Goal: Task Accomplishment & Management: Manage account settings

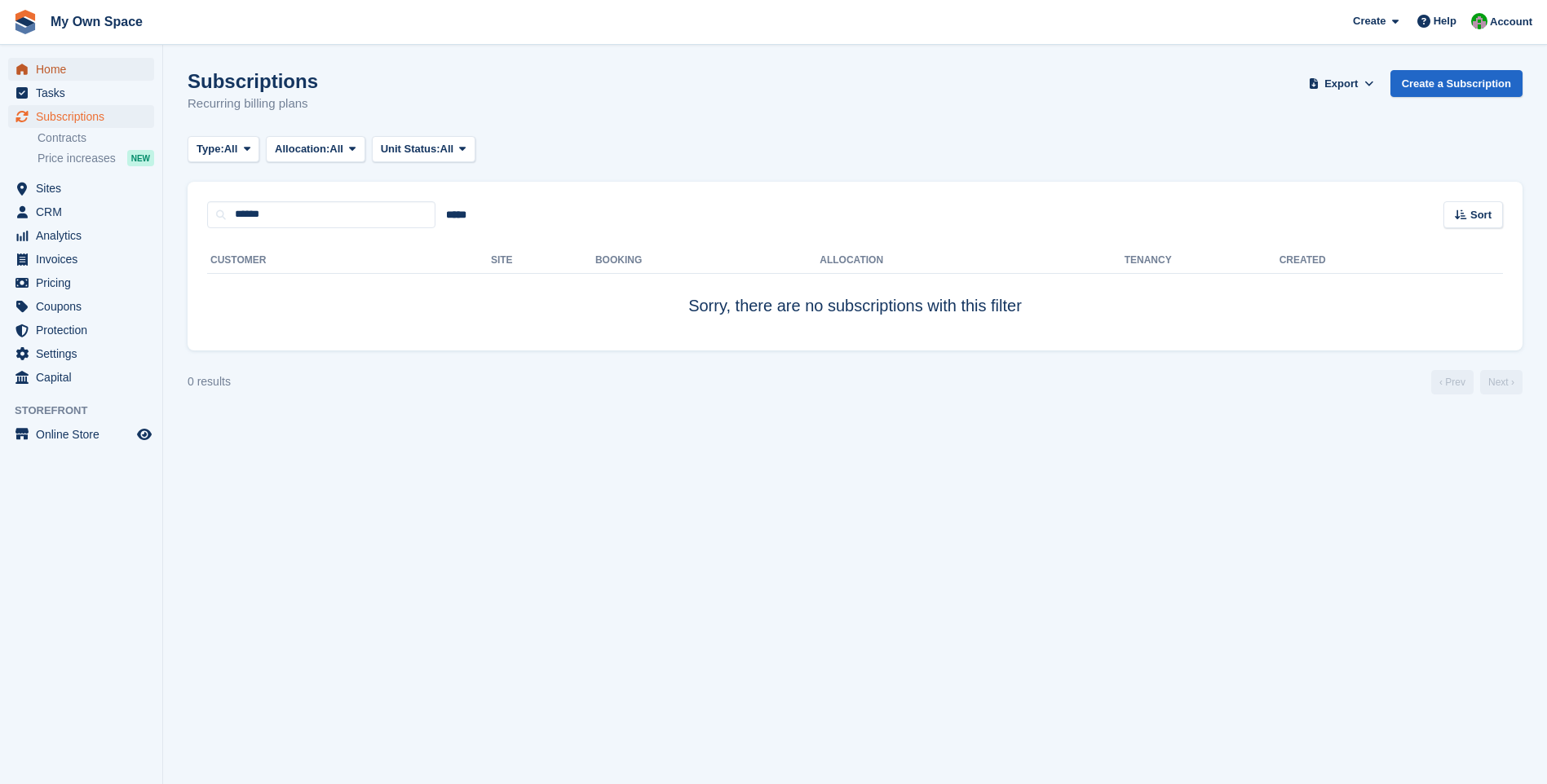
click at [54, 71] on span "Home" at bounding box center [84, 70] width 98 height 23
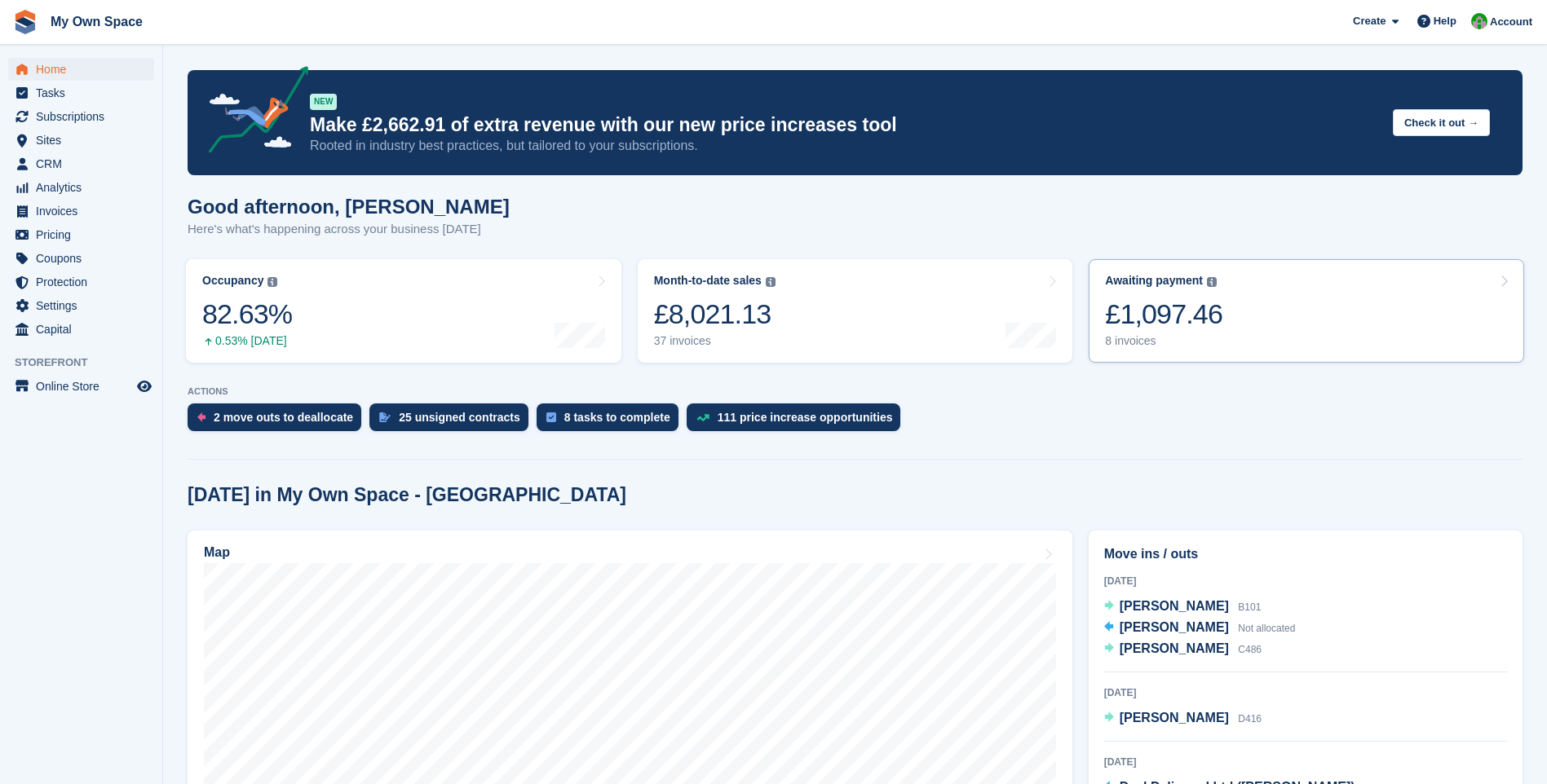
click at [1127, 341] on div "8 invoices" at bounding box center [1163, 341] width 117 height 14
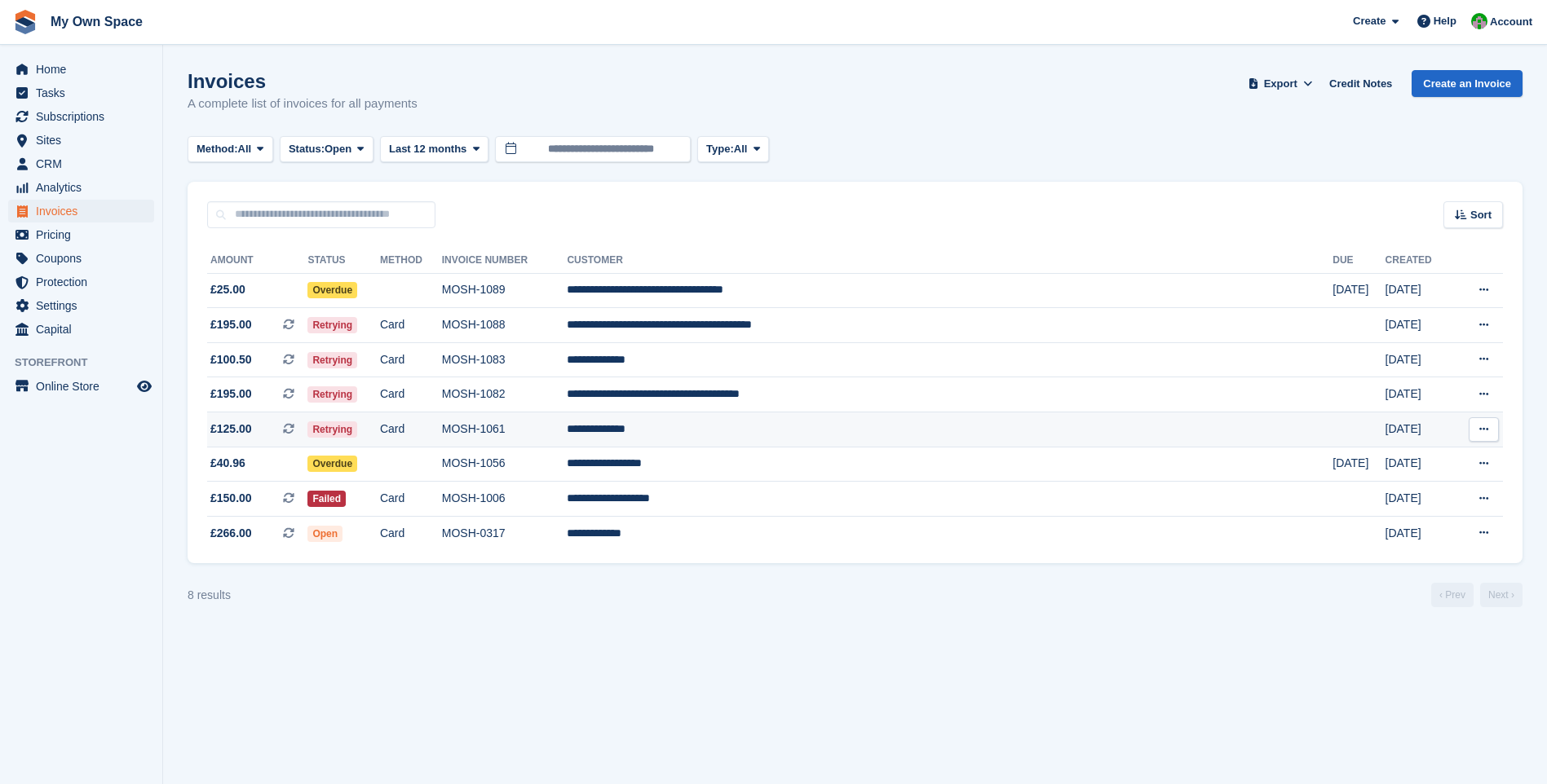
click at [772, 438] on td "**********" at bounding box center [950, 430] width 765 height 35
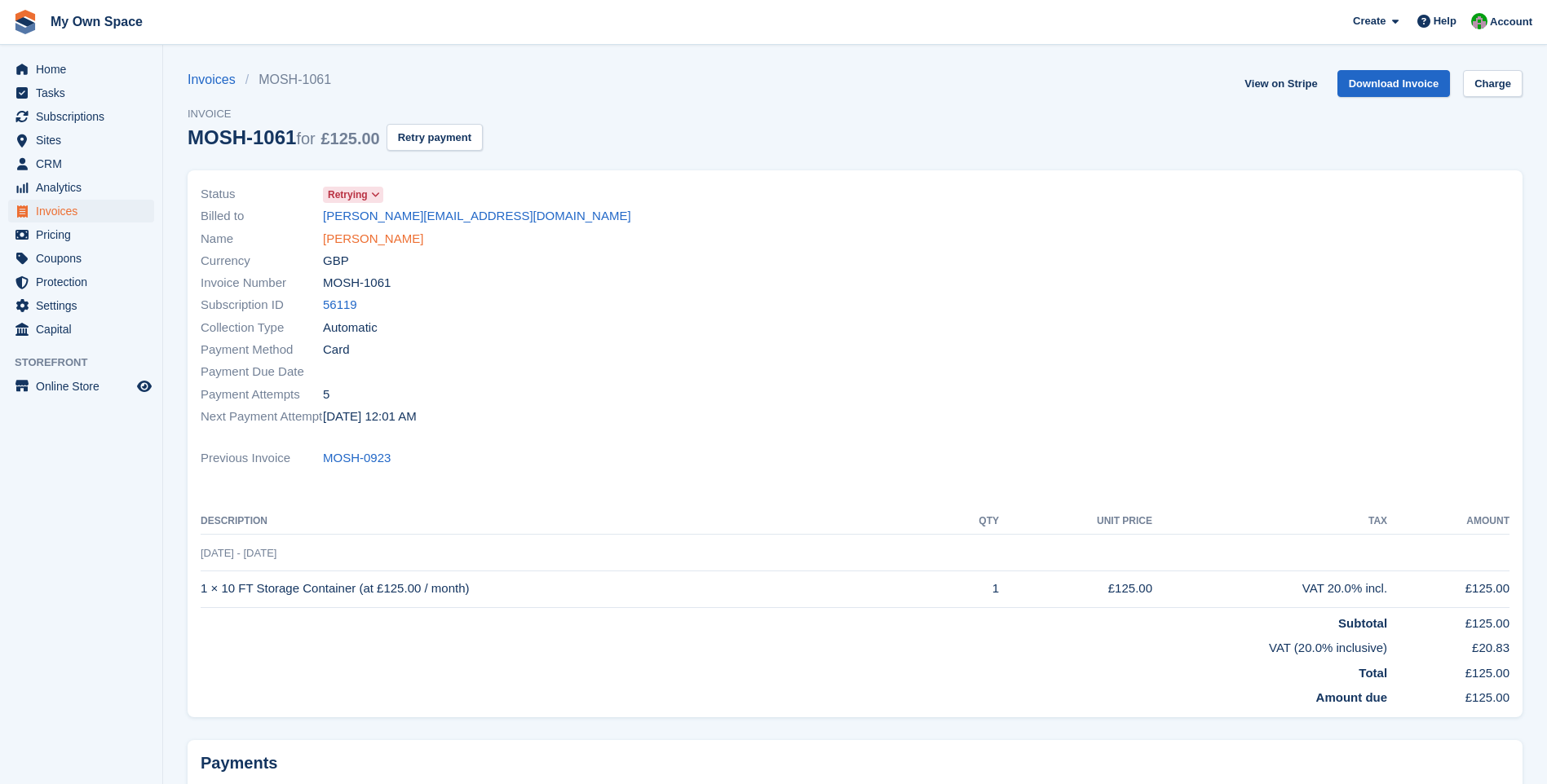
click at [384, 238] on link "Janice Cleland" at bounding box center [373, 239] width 100 height 19
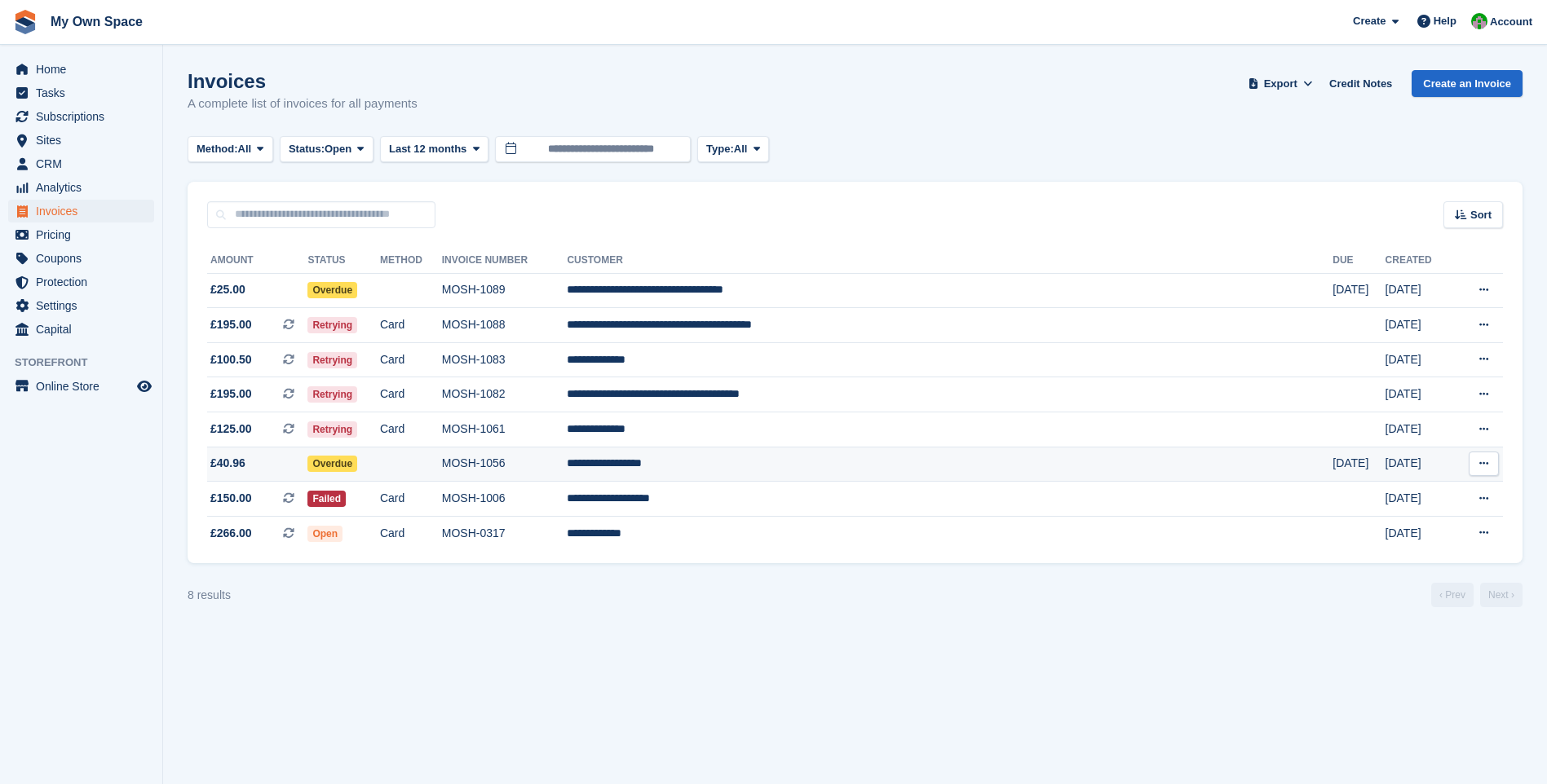
click at [568, 465] on td "MOSH-1056" at bounding box center [504, 464] width 125 height 35
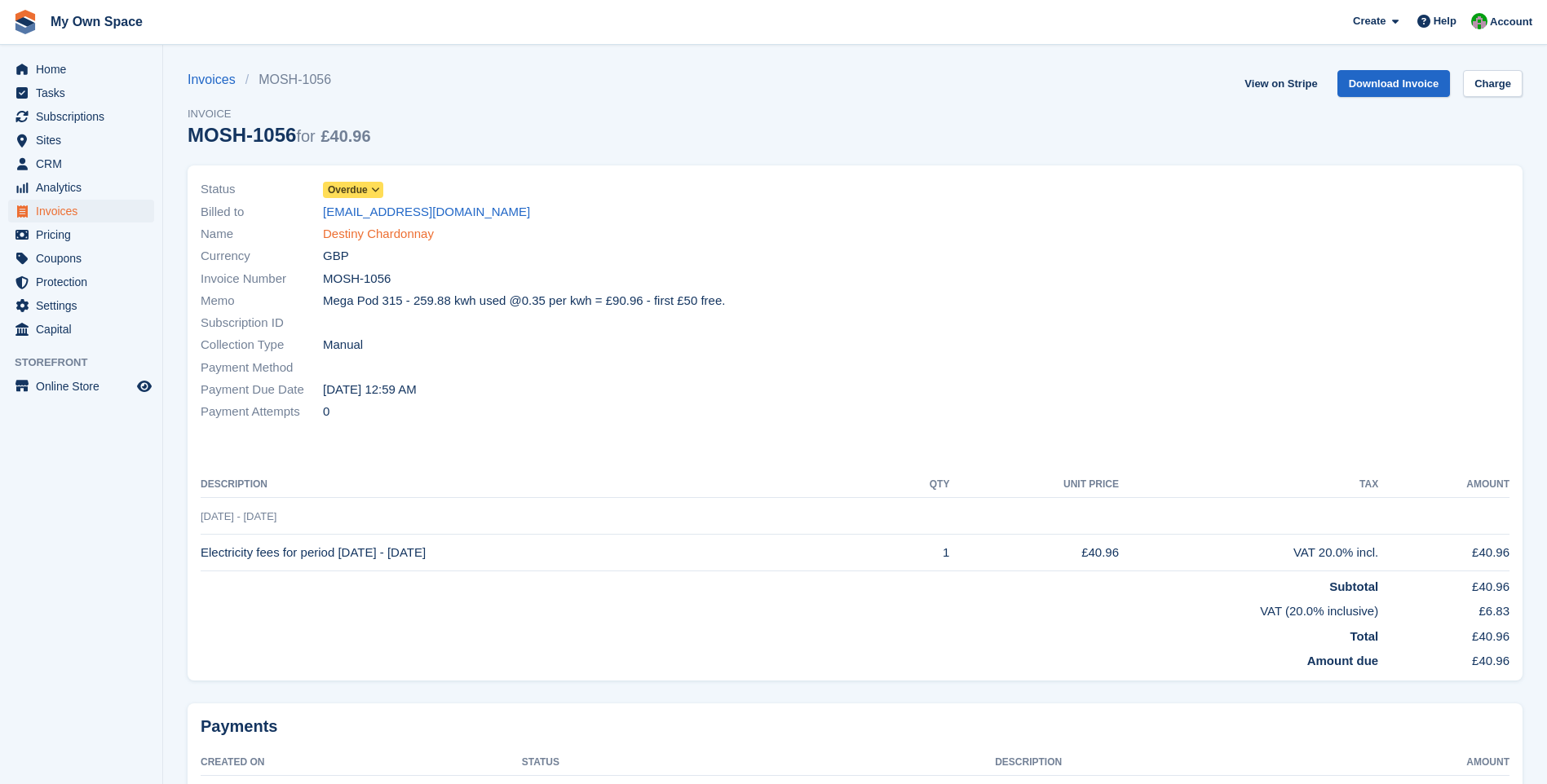
click at [394, 238] on link "Destiny Chardonnay" at bounding box center [378, 234] width 111 height 19
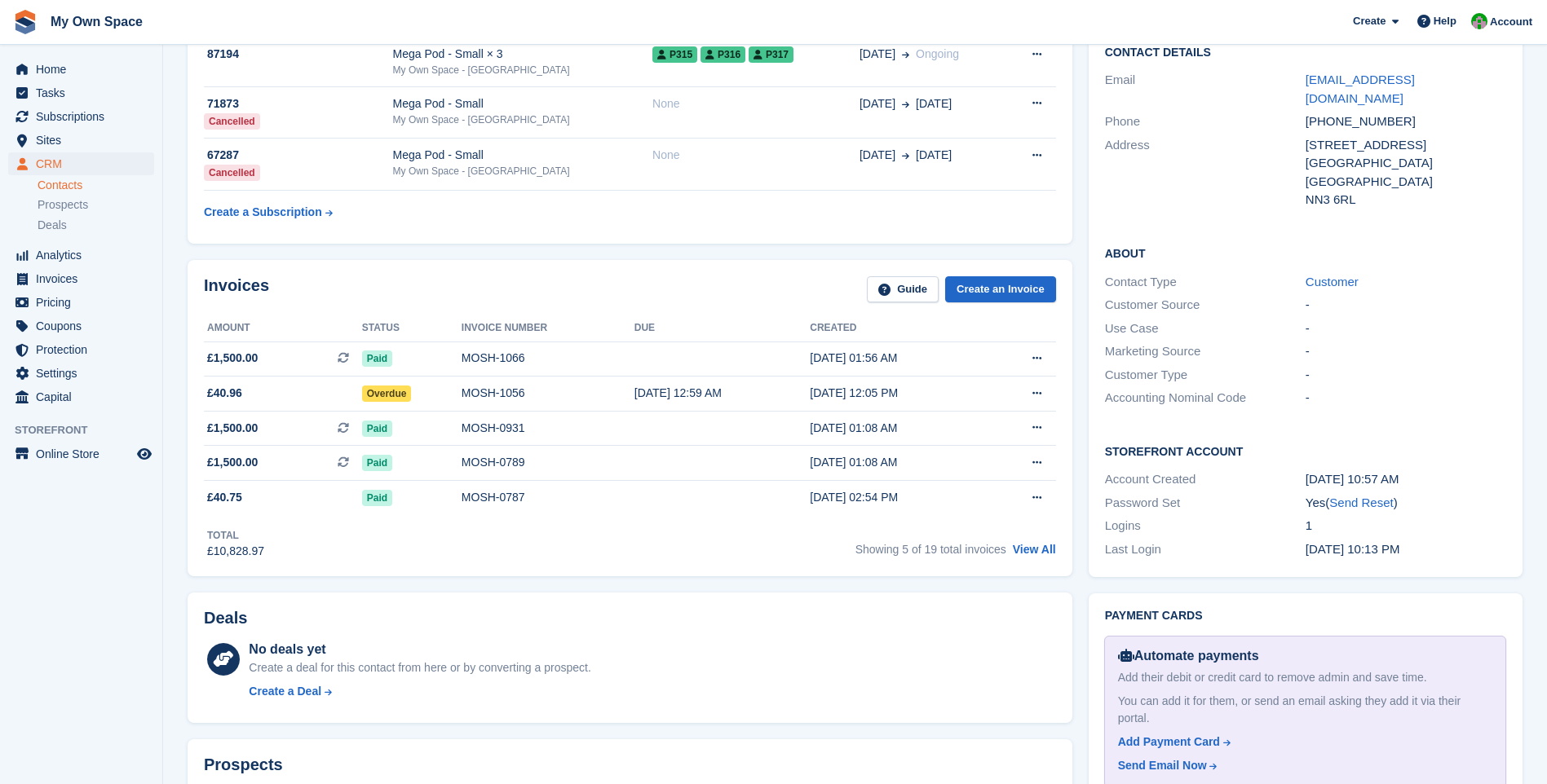
scroll to position [326, 0]
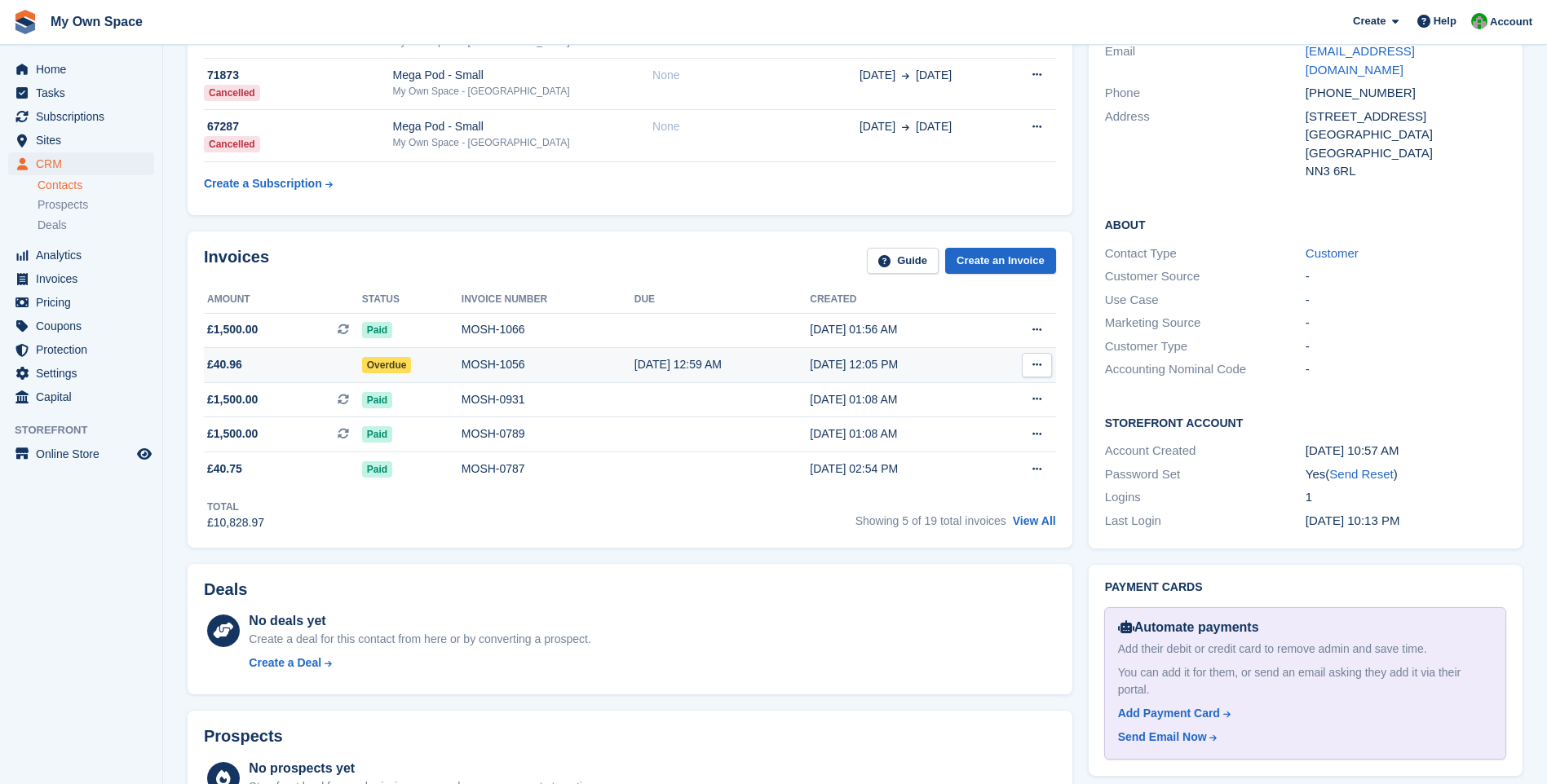
click at [480, 372] on div "MOSH-1056" at bounding box center [547, 365] width 173 height 17
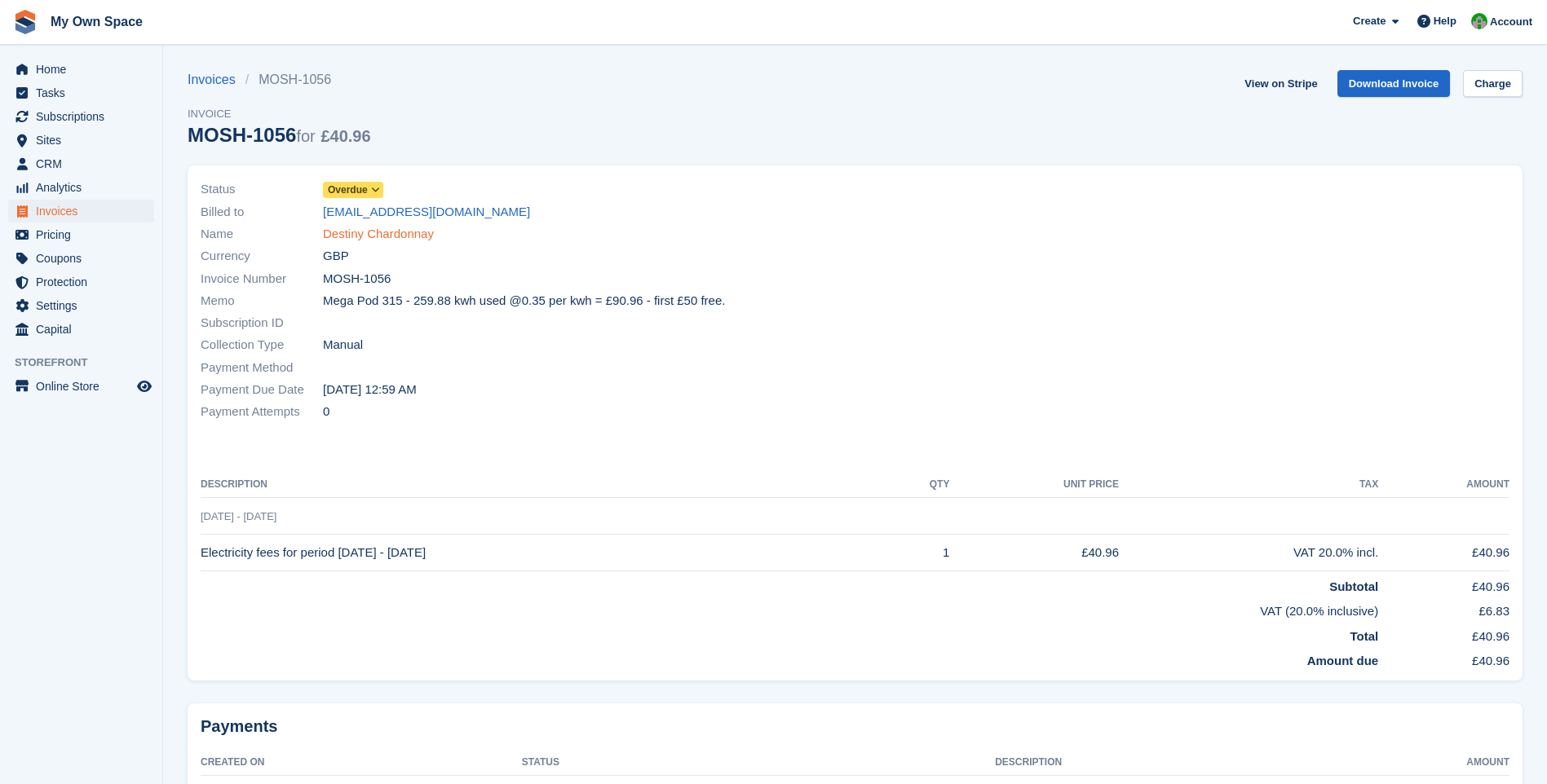
click at [410, 231] on link "Destiny Chardonnay" at bounding box center [378, 234] width 111 height 19
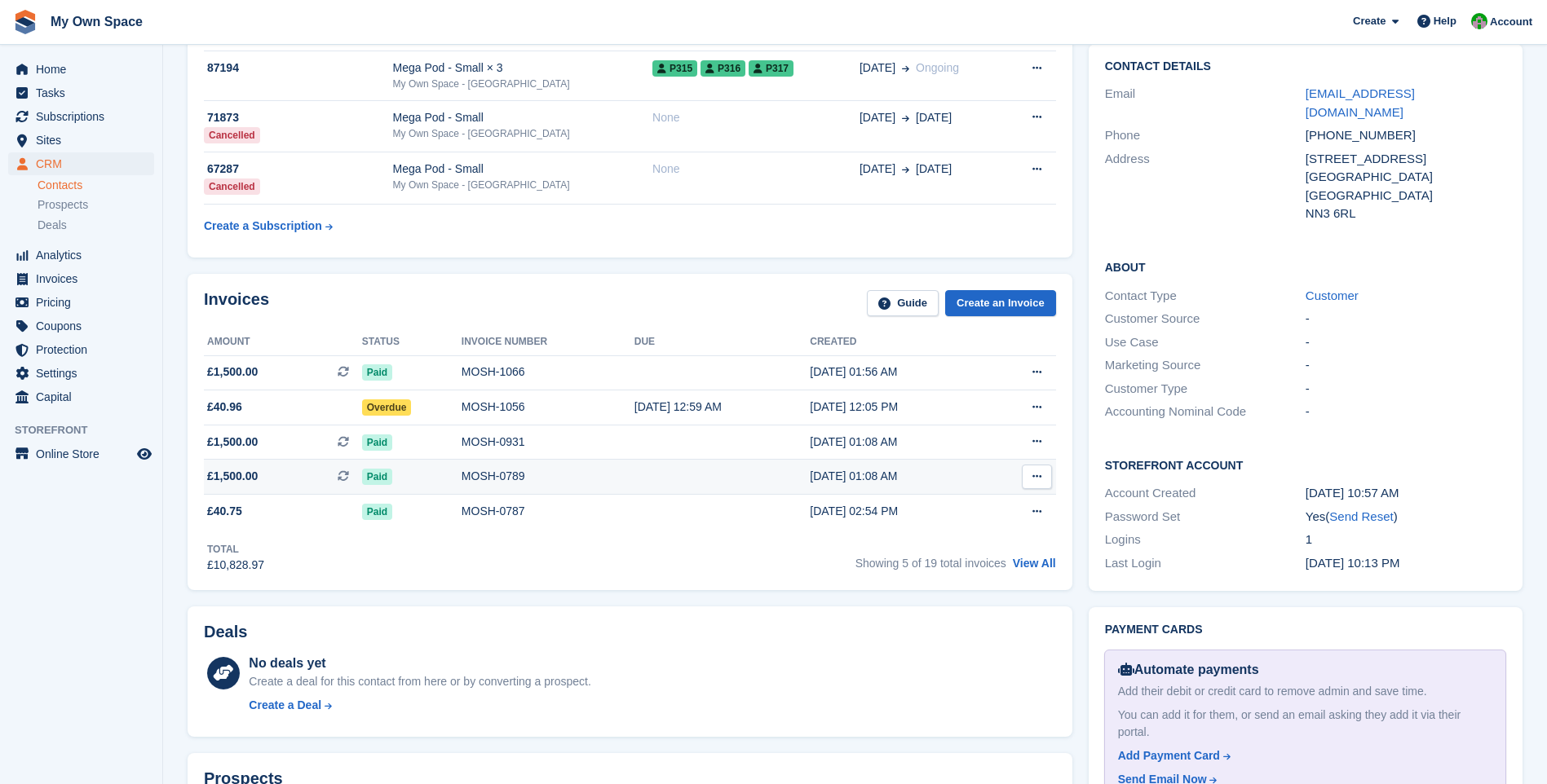
scroll to position [408, 0]
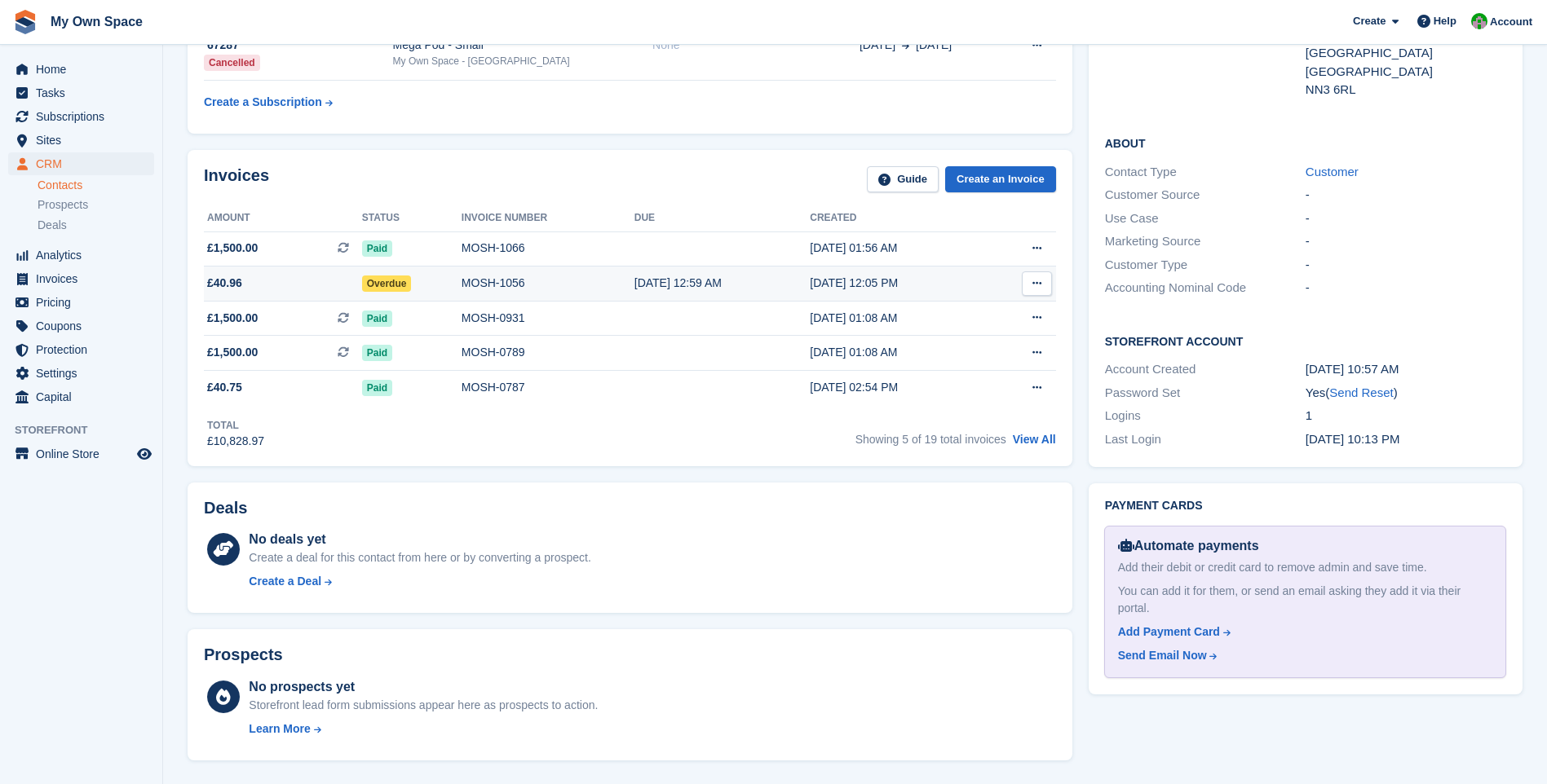
drag, startPoint x: 470, startPoint y: 283, endPoint x: 481, endPoint y: 284, distance: 11.0
click at [470, 283] on div "MOSH-1056" at bounding box center [547, 283] width 173 height 17
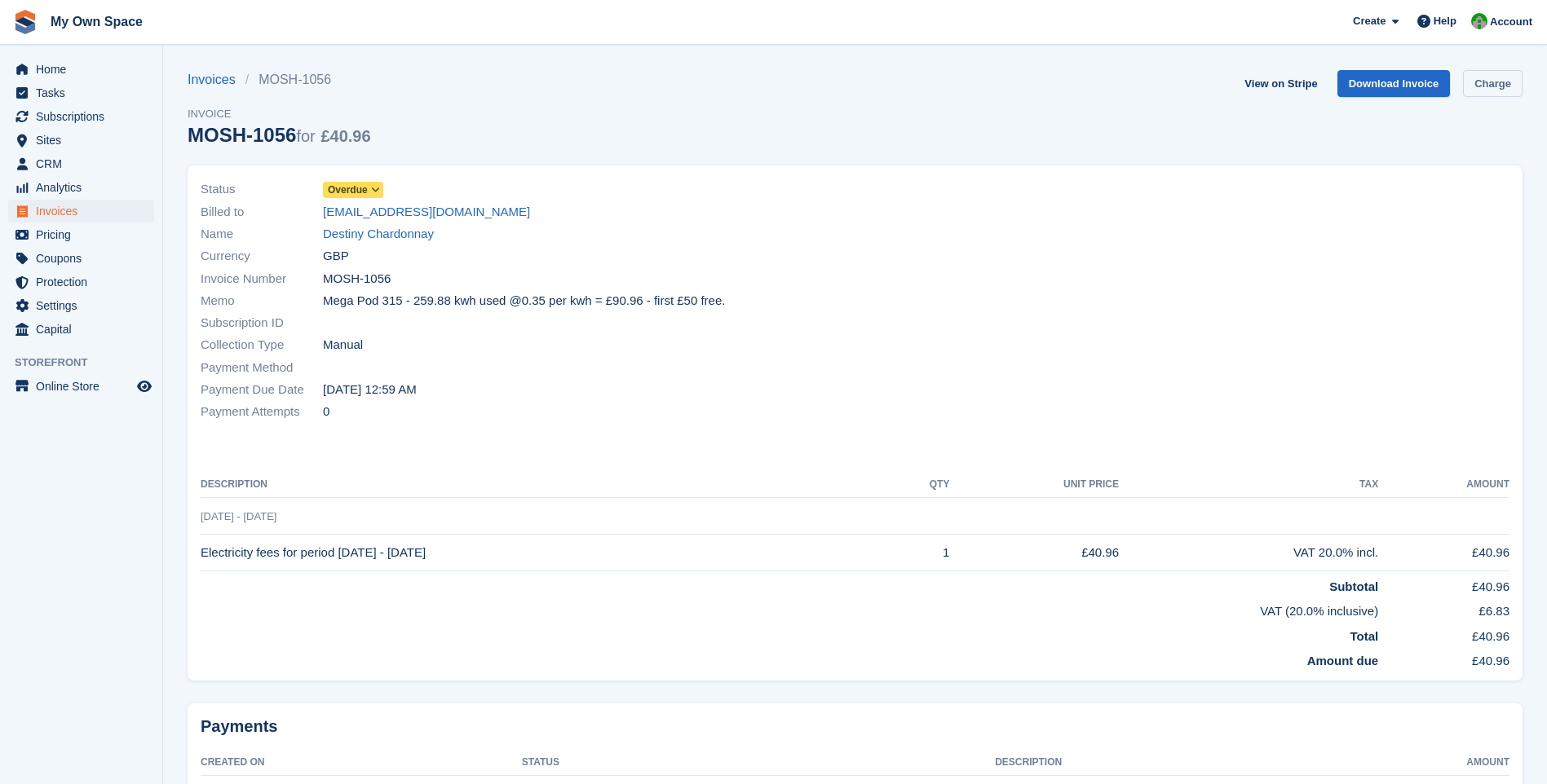
click at [1495, 82] on link "Charge" at bounding box center [1492, 84] width 60 height 27
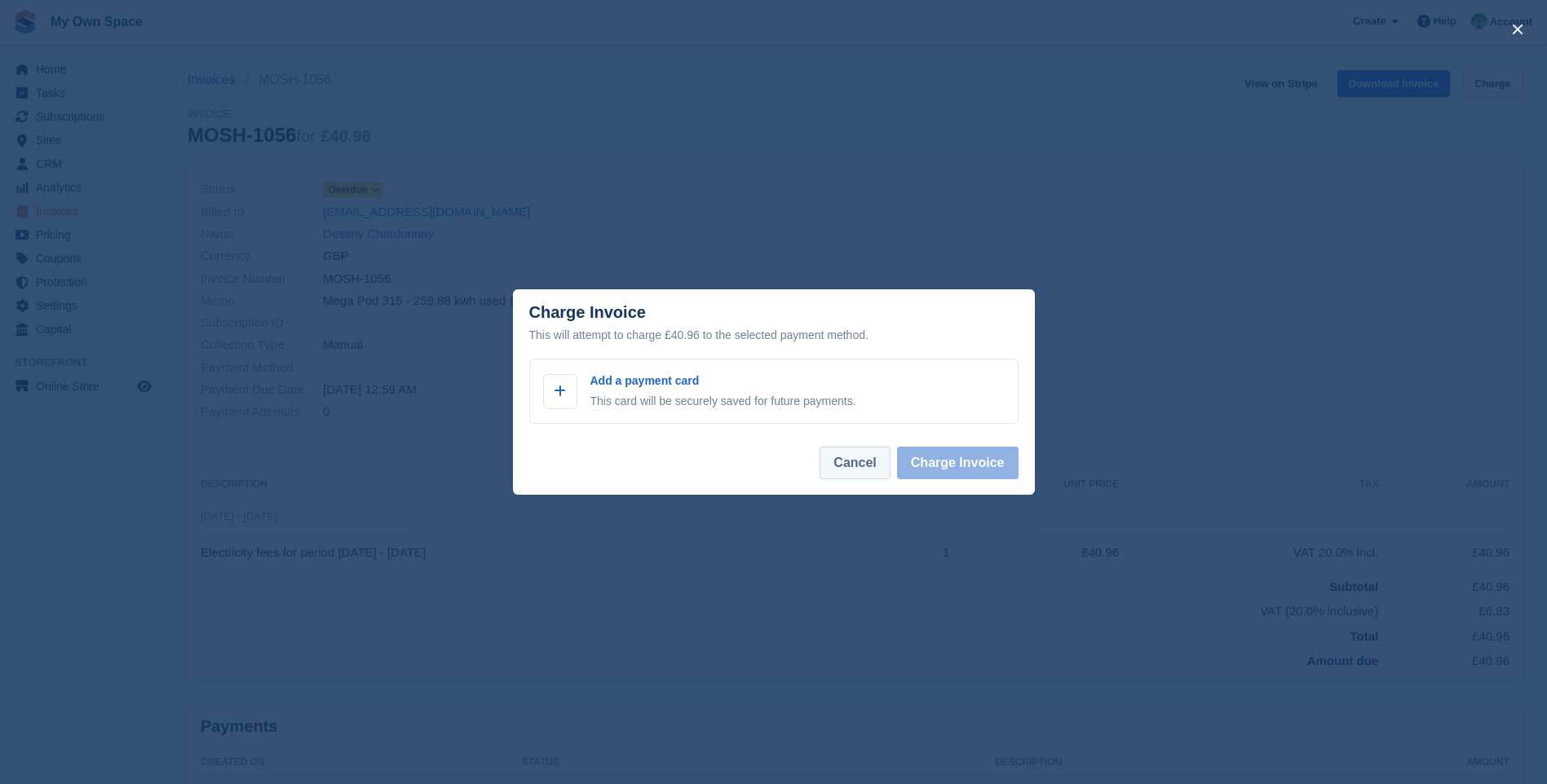
click at [855, 466] on button "Cancel" at bounding box center [855, 463] width 70 height 33
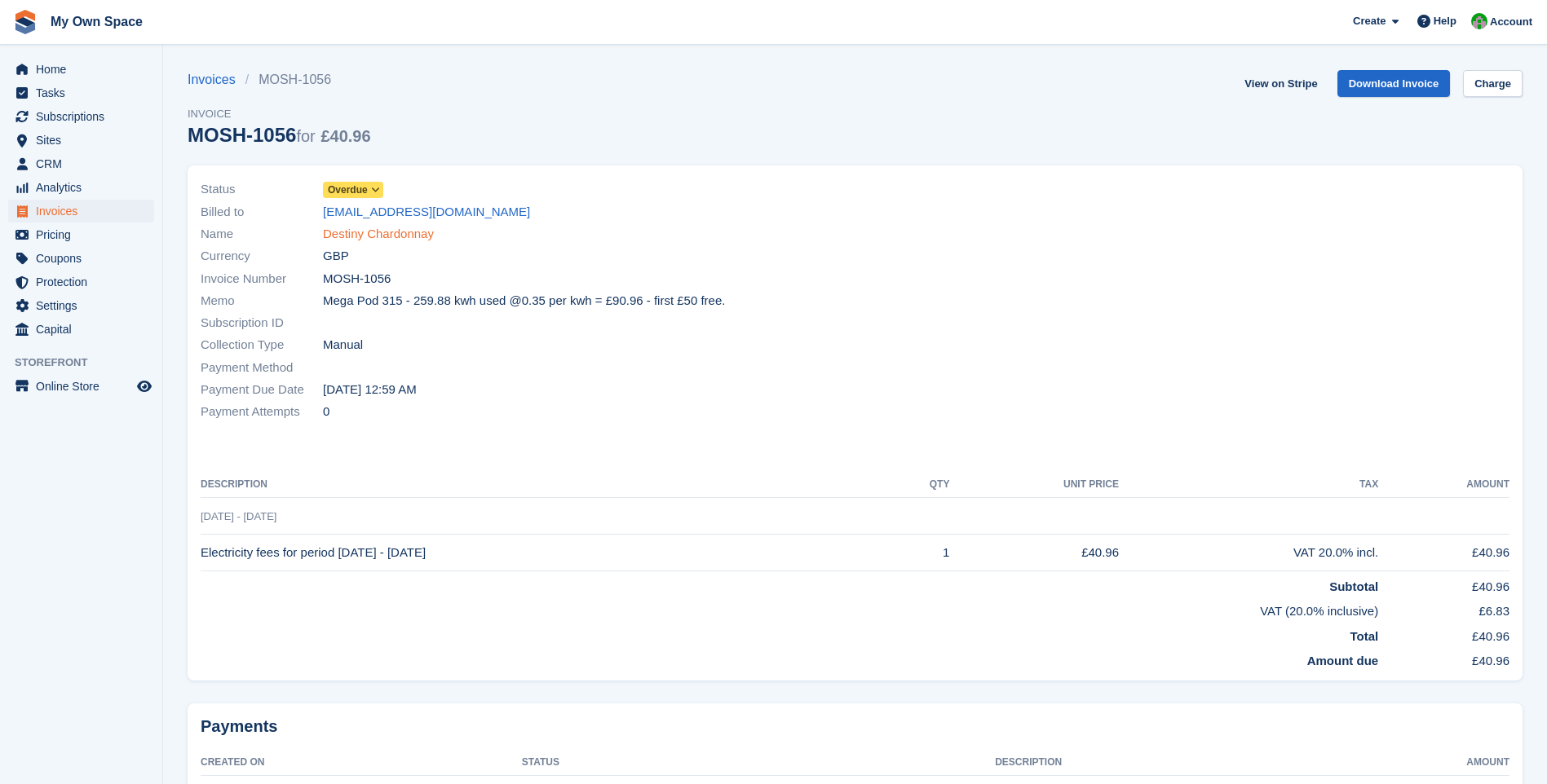
click at [383, 238] on link "Destiny Chardonnay" at bounding box center [378, 234] width 111 height 19
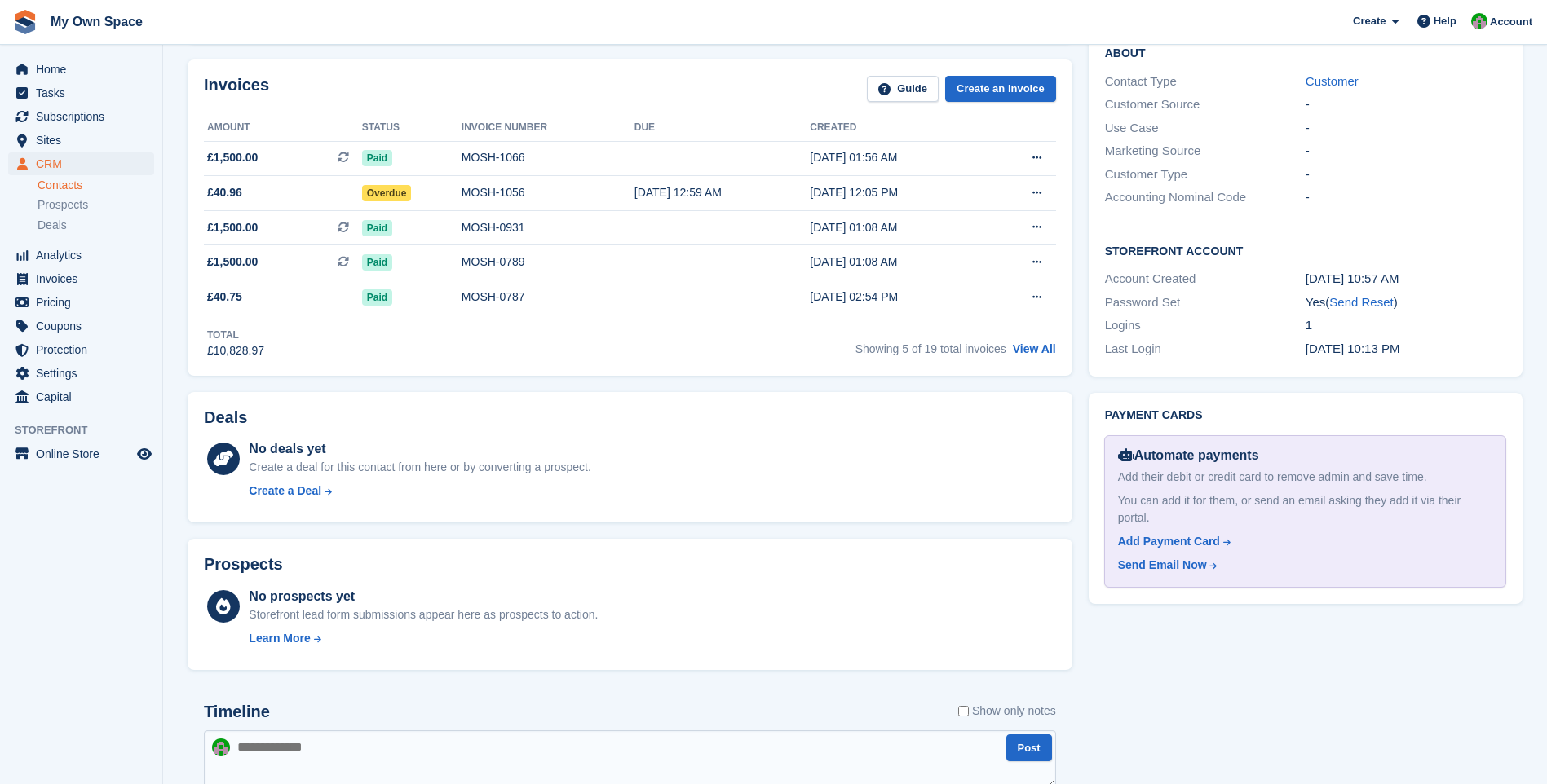
scroll to position [408, 0]
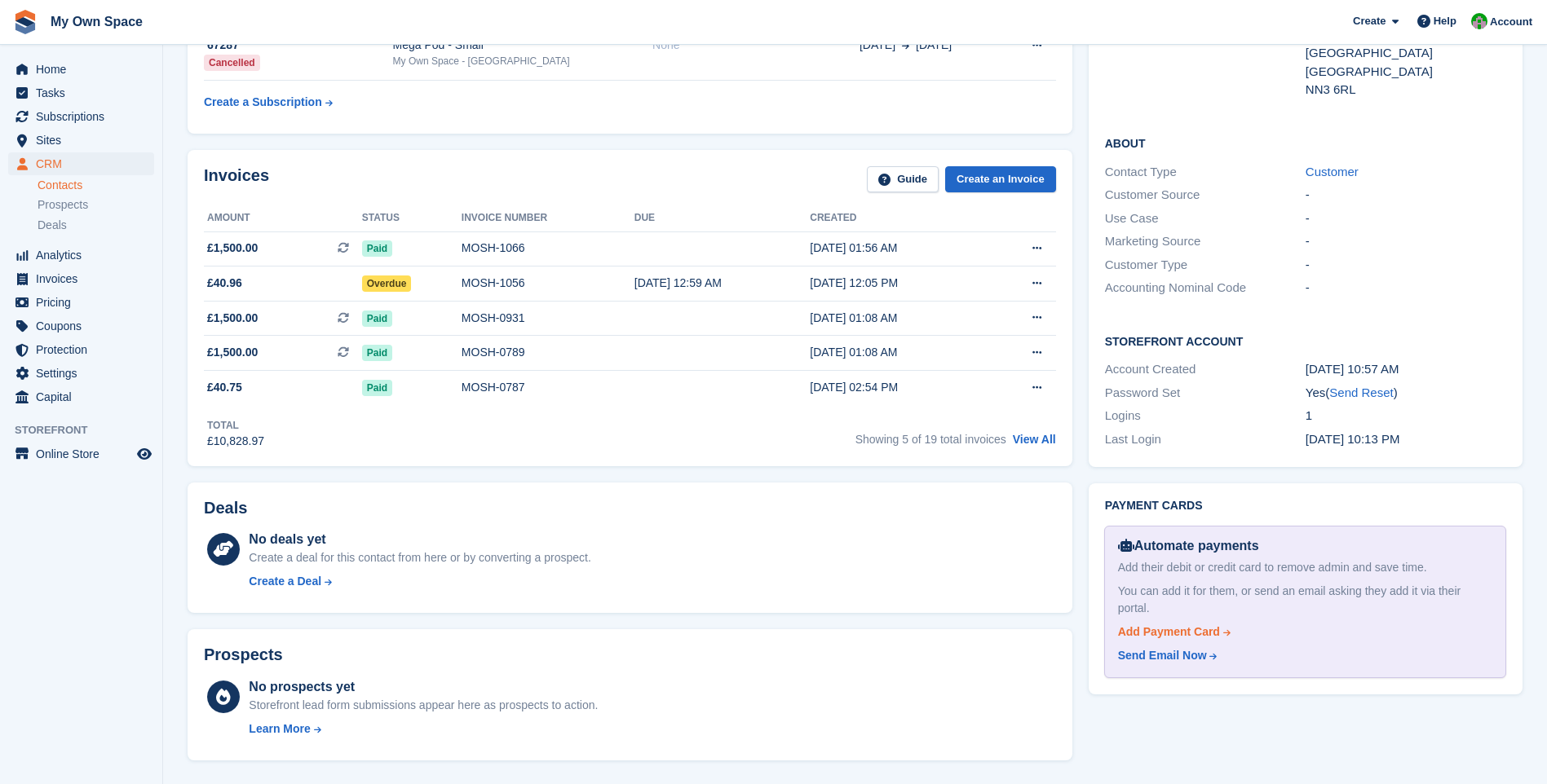
click at [1198, 623] on div "Add Payment Card" at bounding box center [1168, 632] width 102 height 17
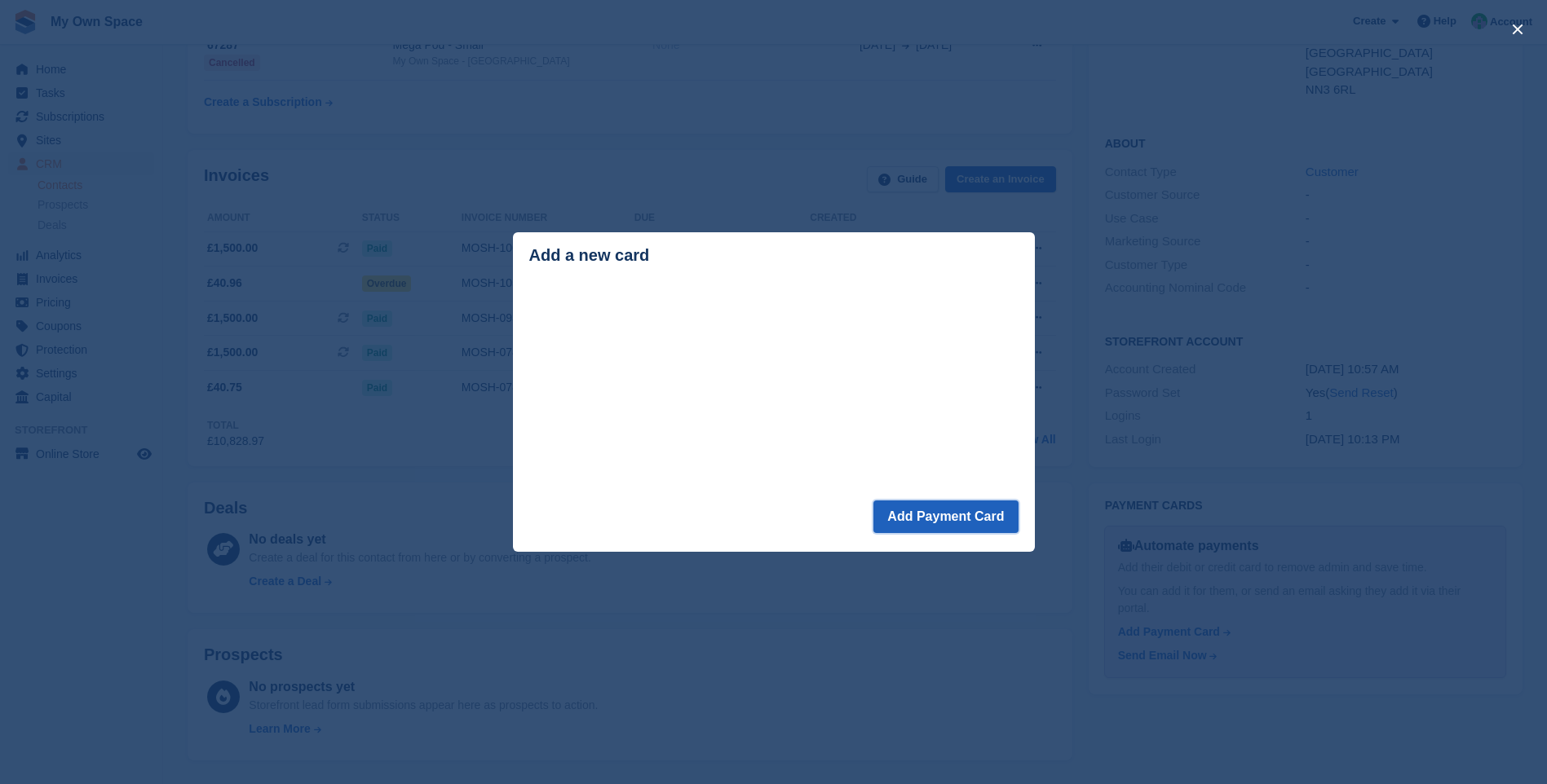
click at [952, 515] on button "Add Payment Card" at bounding box center [946, 517] width 144 height 33
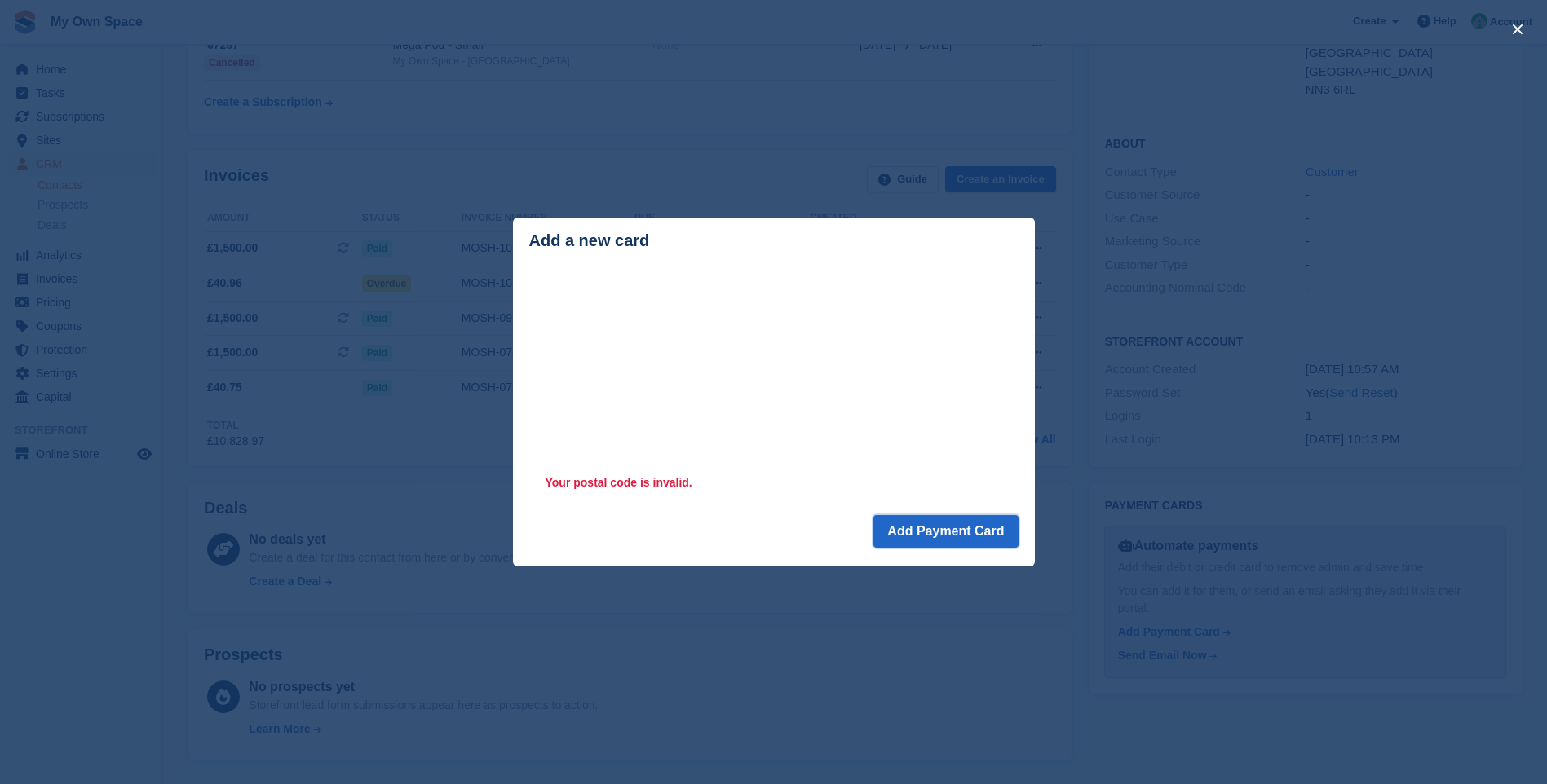
click at [938, 537] on button "Add Payment Card" at bounding box center [946, 532] width 144 height 33
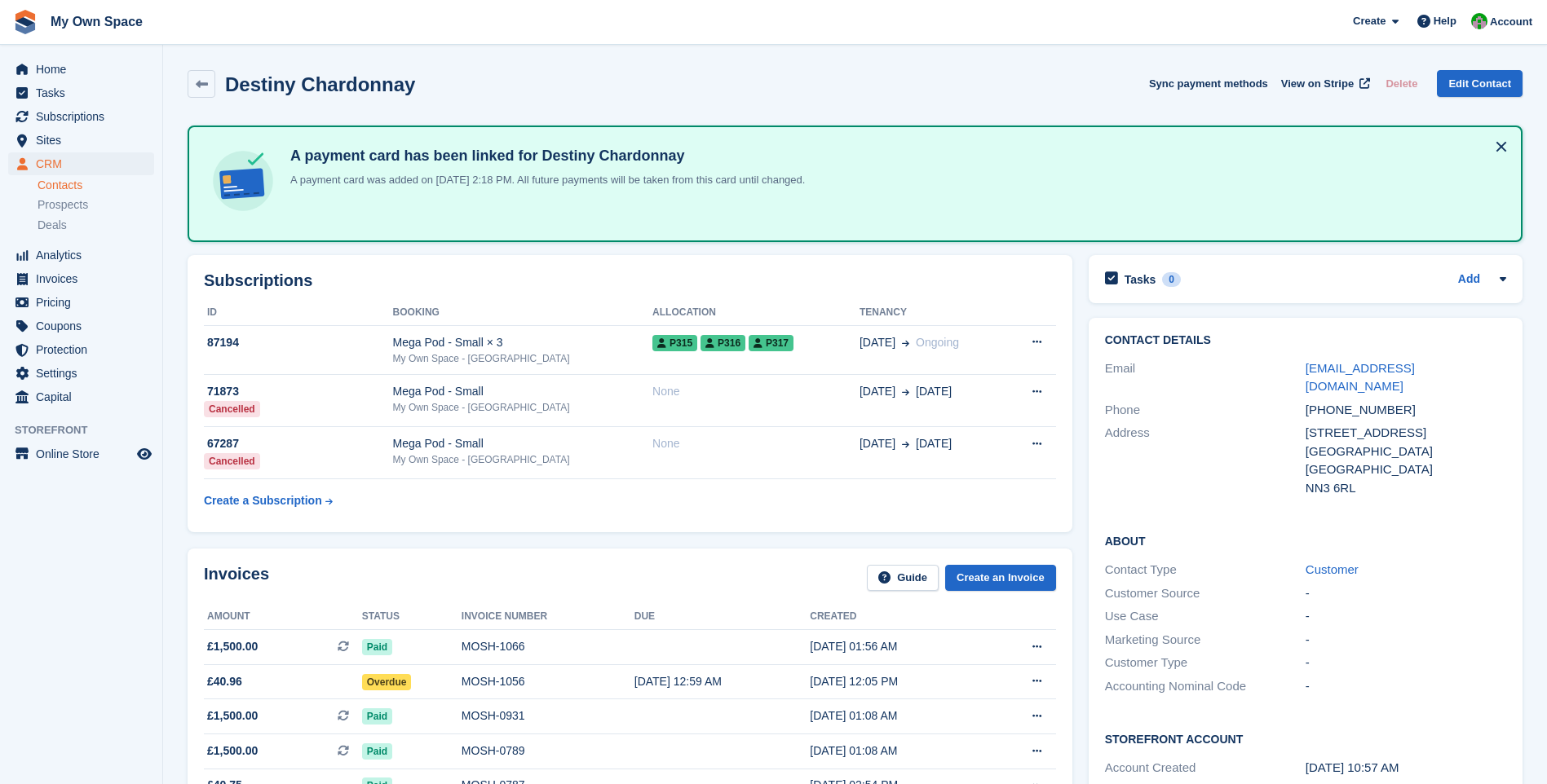
scroll to position [397, 0]
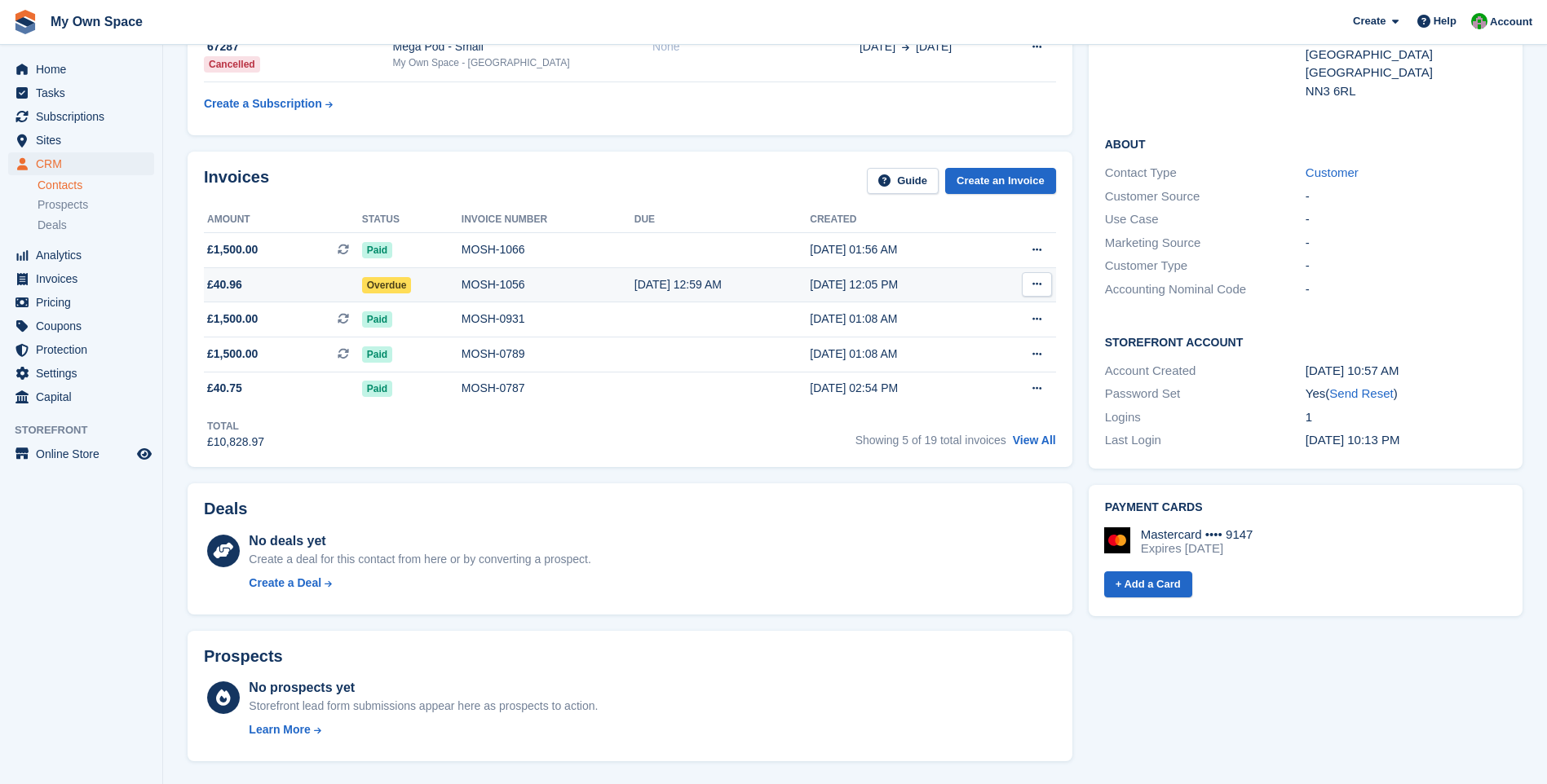
click at [492, 283] on div "MOSH-1056" at bounding box center [547, 284] width 173 height 17
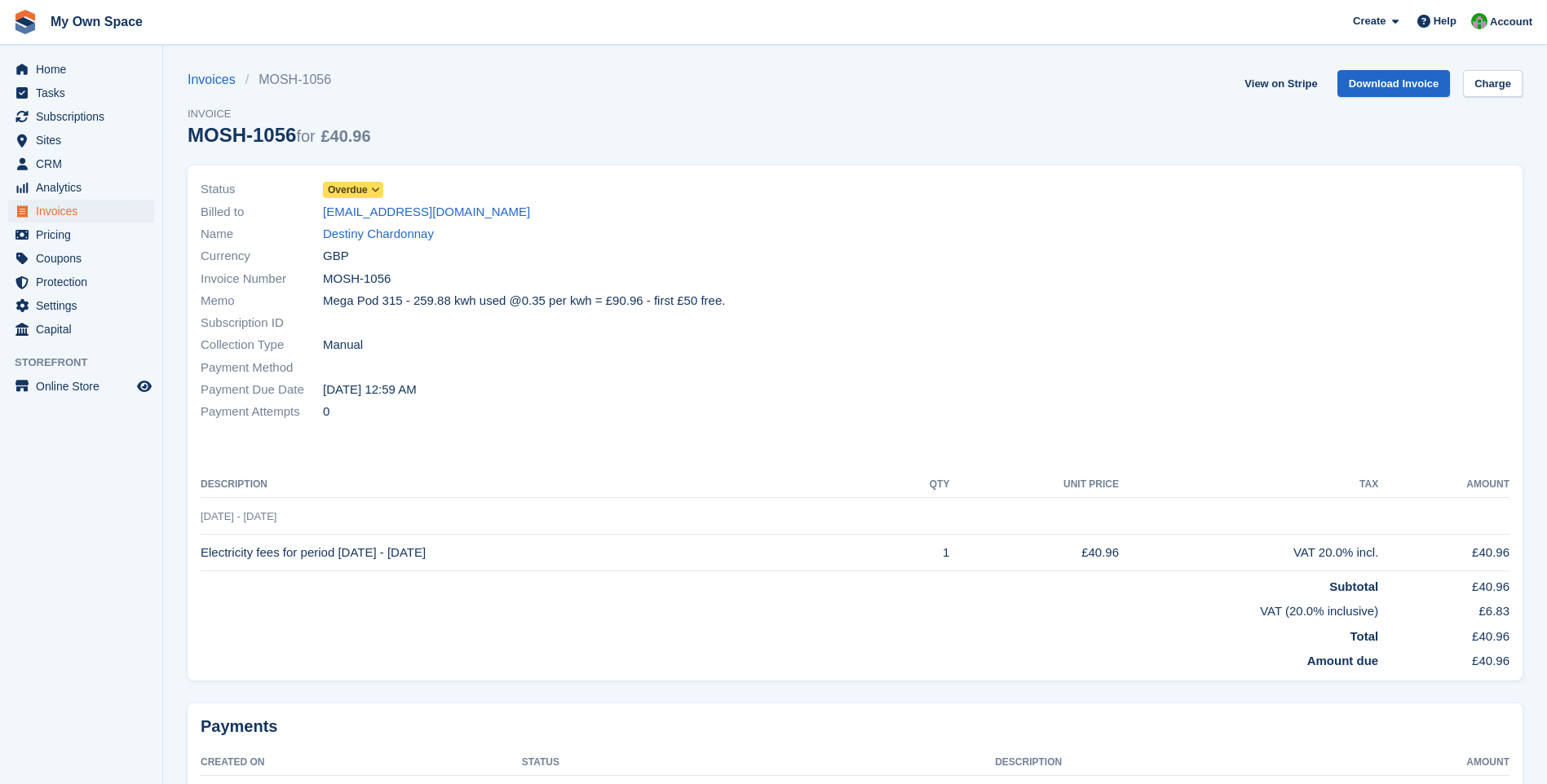
click at [374, 185] on icon at bounding box center [375, 190] width 9 height 10
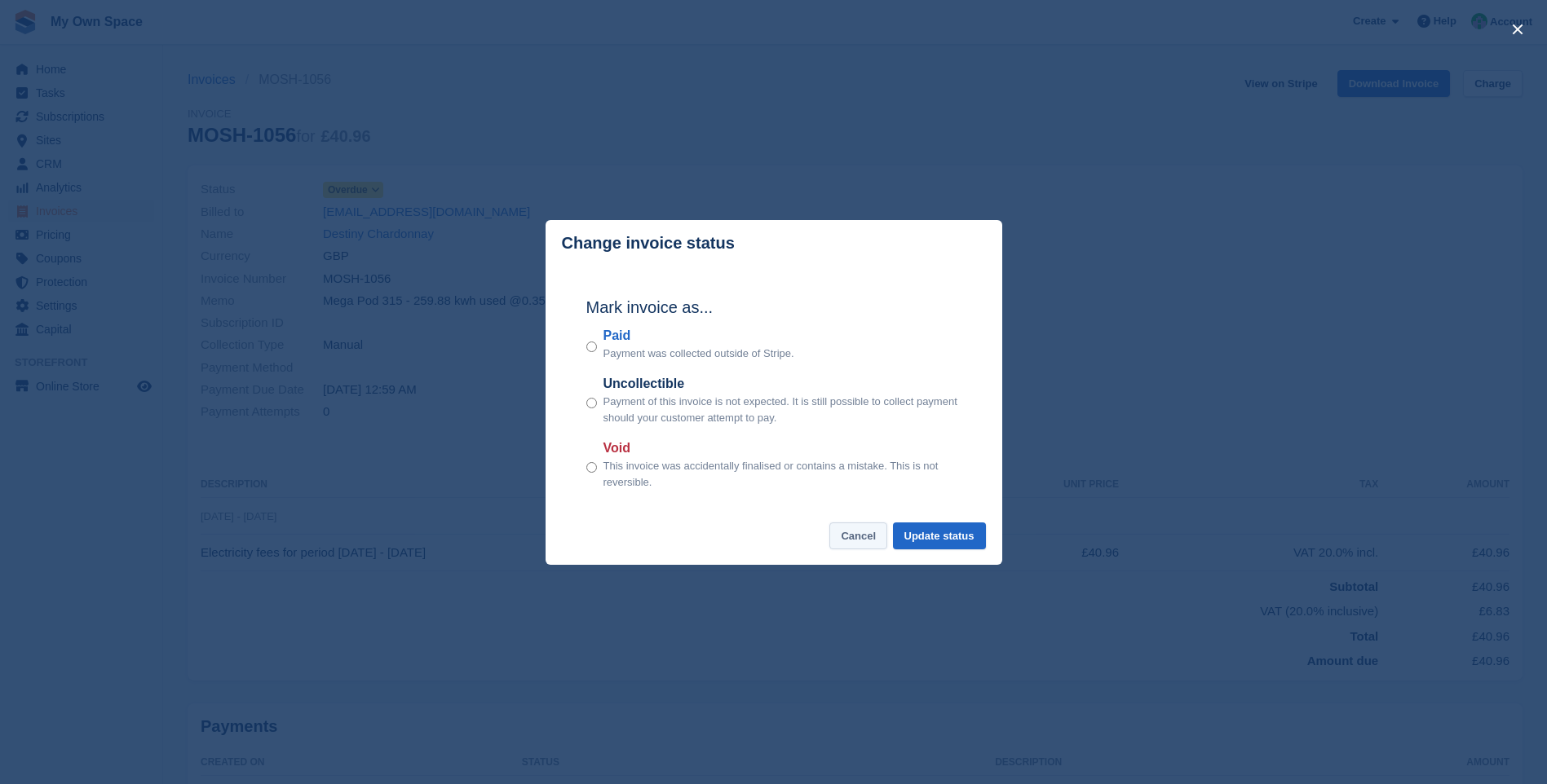
click at [870, 532] on button "Cancel" at bounding box center [858, 536] width 58 height 27
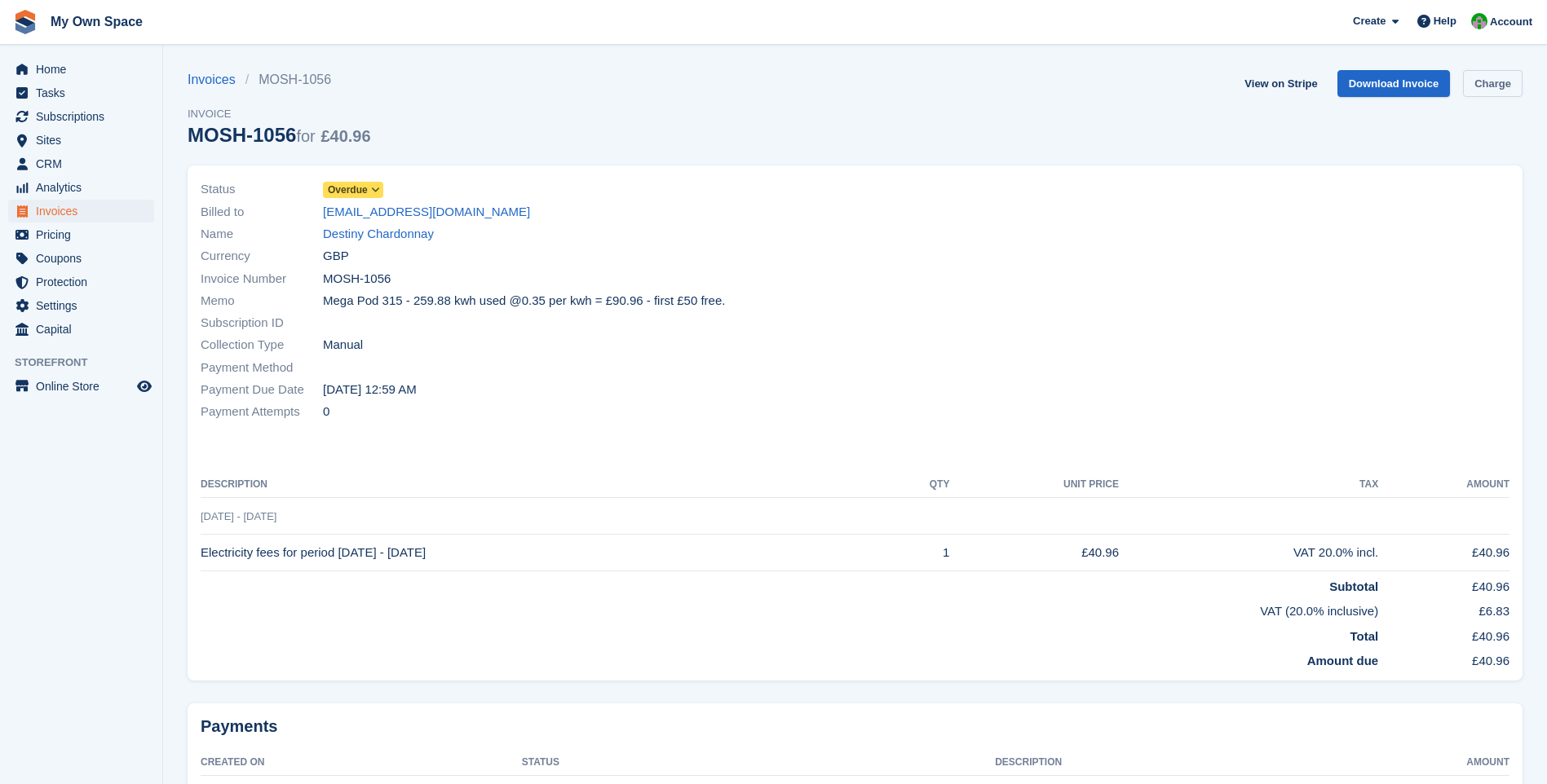
click at [1505, 77] on link "Charge" at bounding box center [1492, 84] width 60 height 27
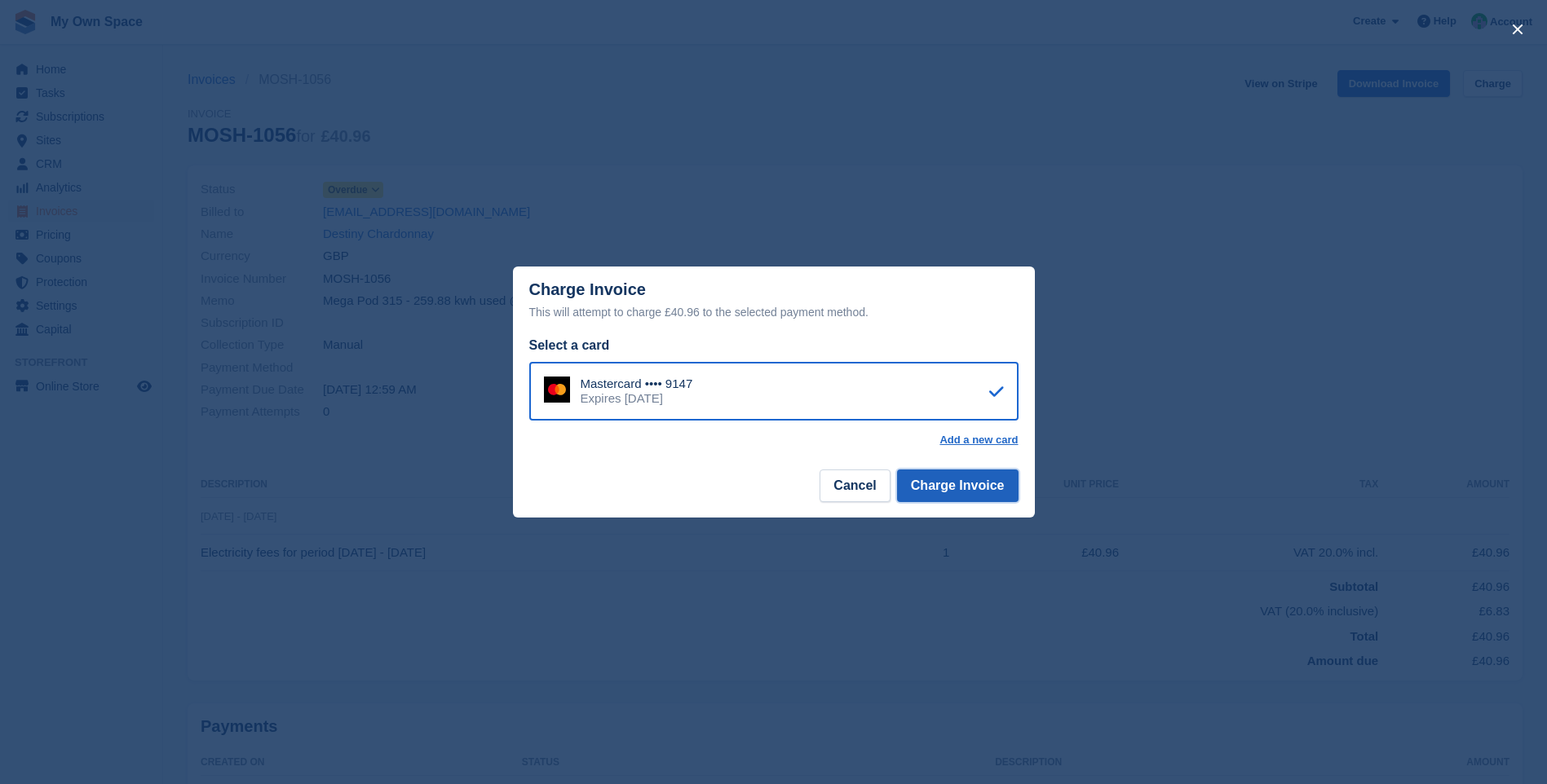
click at [949, 485] on button "Charge Invoice" at bounding box center [958, 486] width 121 height 33
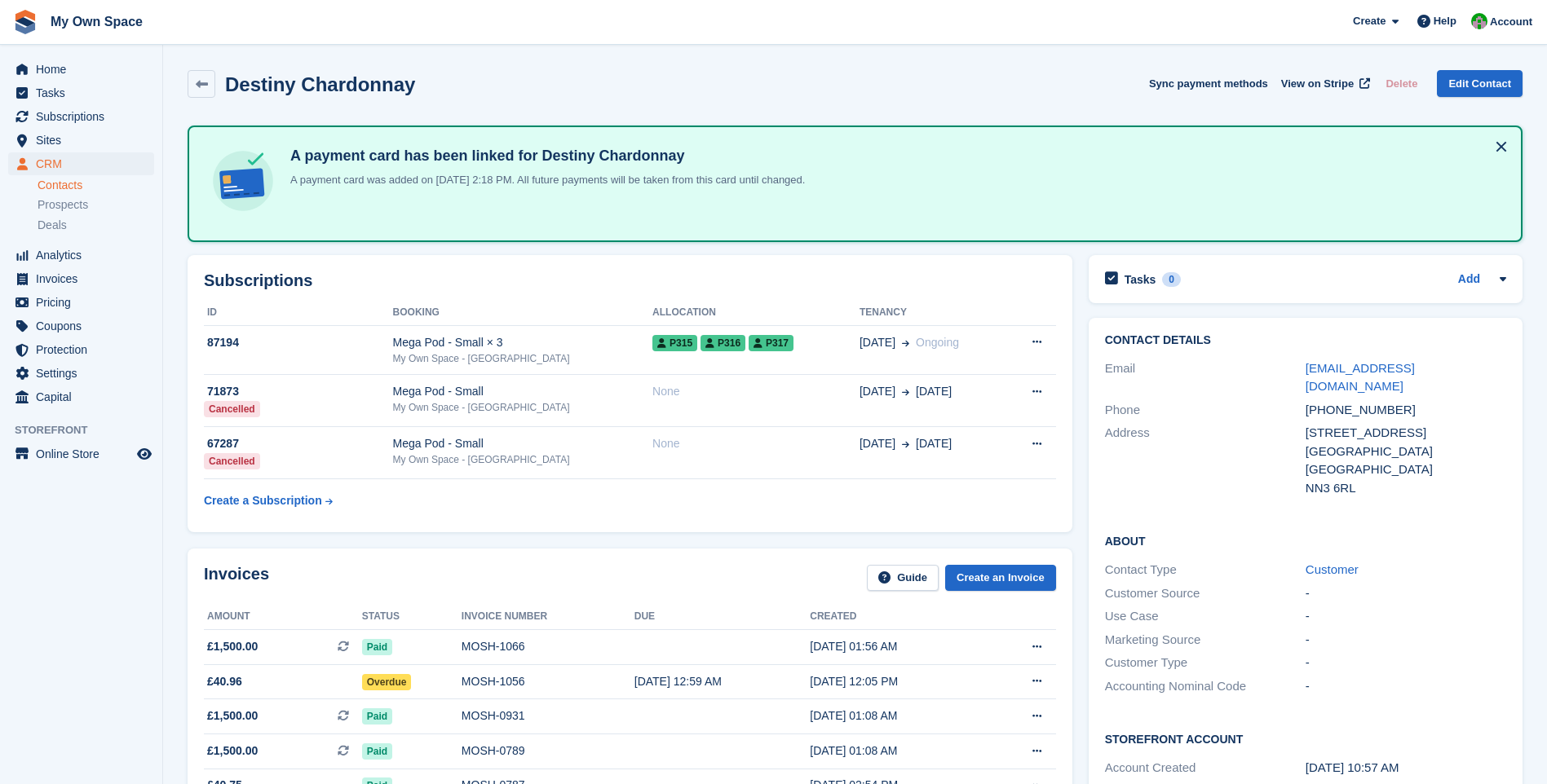
scroll to position [397, 0]
